Goal: Task Accomplishment & Management: Contribute content

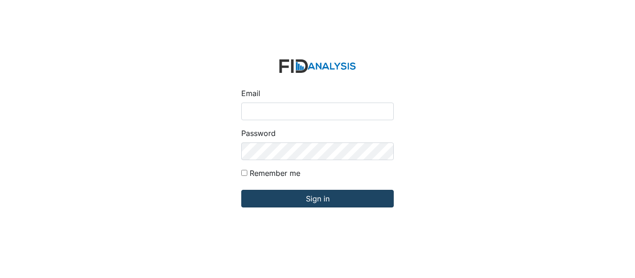
type input "[EMAIL_ADDRESS][DOMAIN_NAME]"
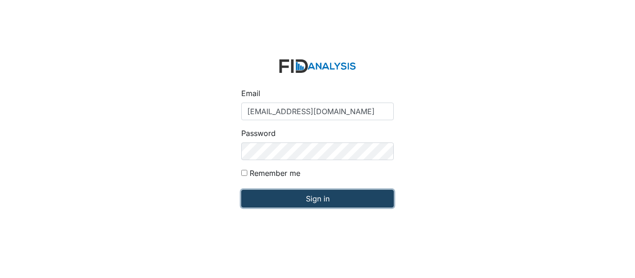
click at [279, 199] on input "Sign in" at bounding box center [317, 199] width 152 height 18
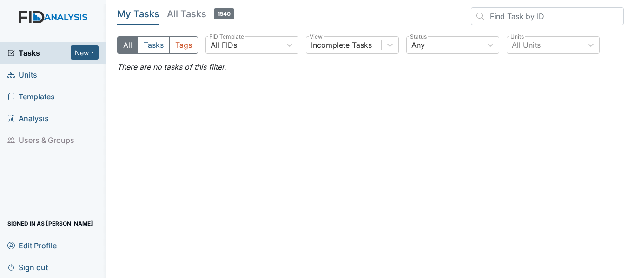
click at [38, 73] on link "Units" at bounding box center [53, 75] width 106 height 22
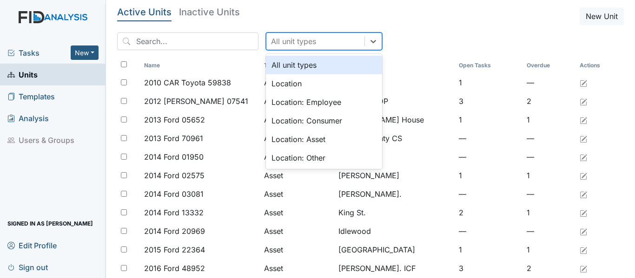
click at [335, 42] on div "All unit types" at bounding box center [315, 41] width 98 height 17
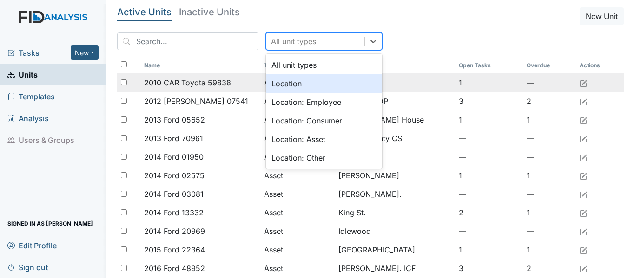
drag, startPoint x: 299, startPoint y: 90, endPoint x: 300, endPoint y: 85, distance: 4.9
click at [299, 90] on div "Location" at bounding box center [324, 83] width 116 height 19
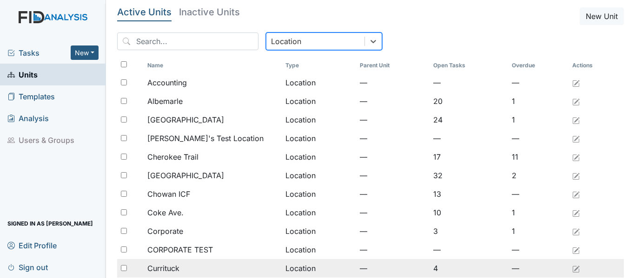
click at [206, 271] on div "Currituck" at bounding box center [212, 268] width 131 height 11
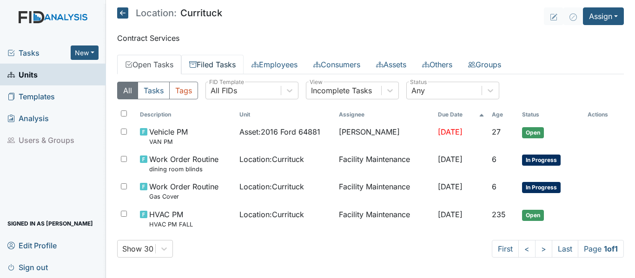
click at [236, 66] on link "Filed Tasks" at bounding box center [212, 65] width 62 height 20
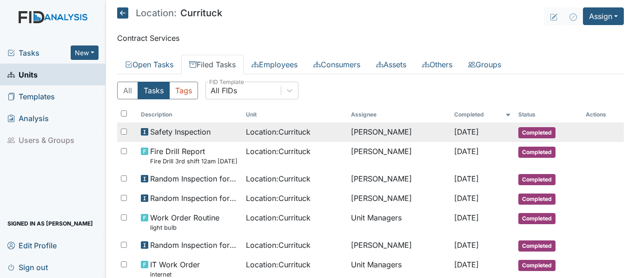
click at [222, 129] on div "Safety Inspection" at bounding box center [190, 131] width 98 height 11
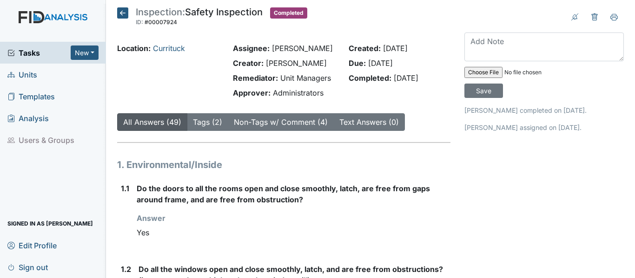
click at [489, 69] on input "file" at bounding box center [527, 72] width 126 height 22
type input "C:\fakepath\safety inspection [DATE].pdf"
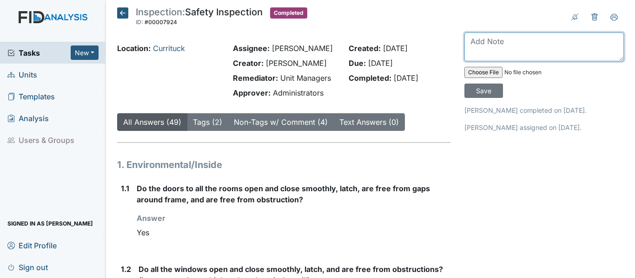
click at [494, 49] on textarea at bounding box center [543, 47] width 159 height 29
type textarea "fid was down on [DATE]"
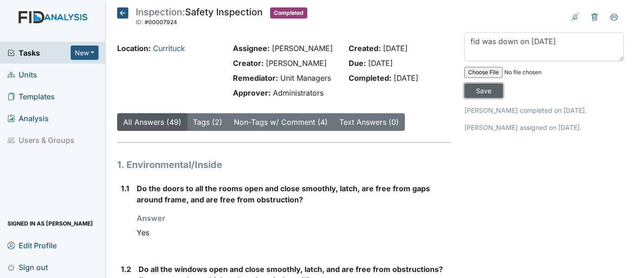
click at [483, 86] on input "Save" at bounding box center [483, 91] width 39 height 14
